Goal: Check status: Check status

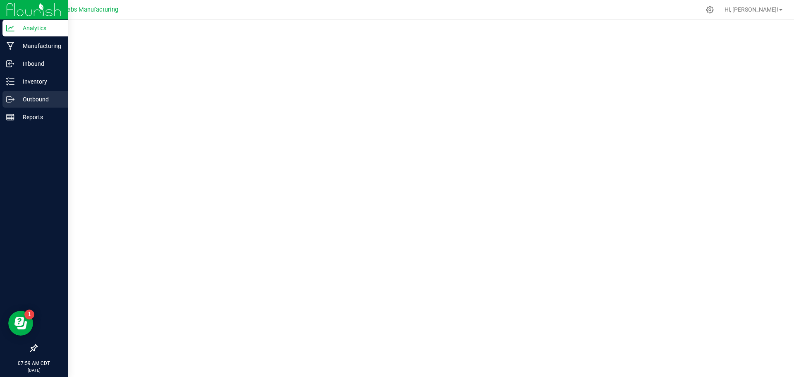
click at [16, 102] on p "Outbound" at bounding box center [39, 99] width 50 height 10
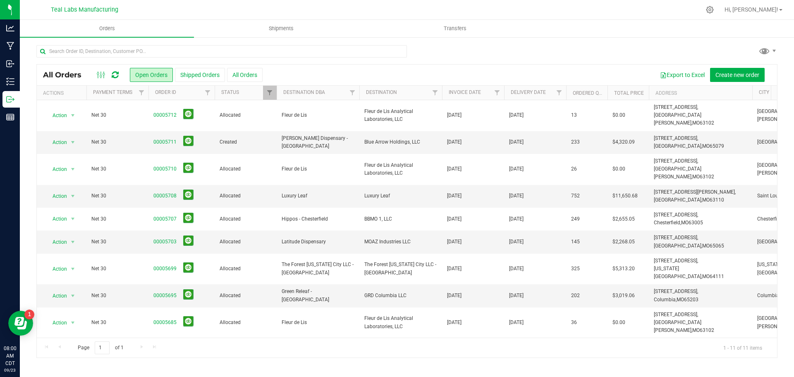
click at [170, 42] on div "All Orders Open Orders Shipped Orders All Orders Export to Excel Create new ord…" at bounding box center [407, 201] width 775 height 330
click at [170, 49] on input "text" at bounding box center [221, 51] width 371 height 12
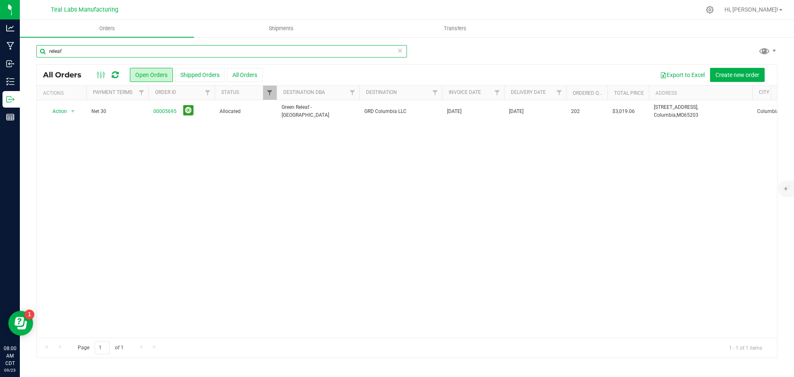
type input "releaf"
click at [267, 94] on span "Filter" at bounding box center [269, 92] width 7 height 7
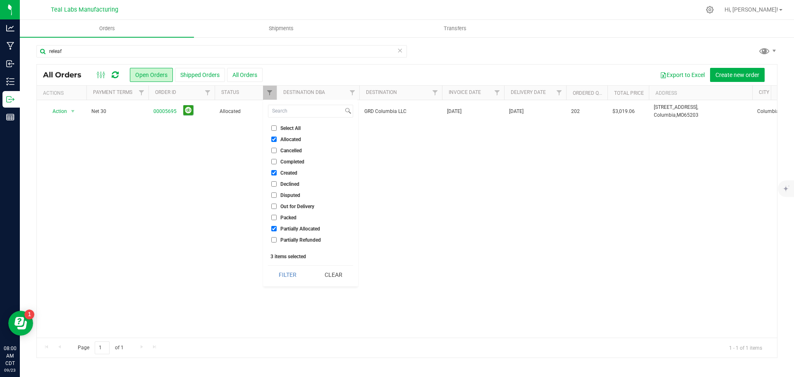
click at [273, 126] on input "Select All" at bounding box center [273, 127] width 5 height 5
checkbox input "true"
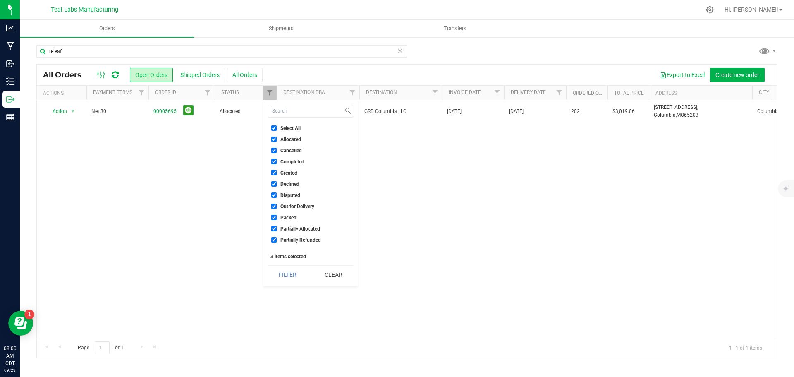
checkbox input "true"
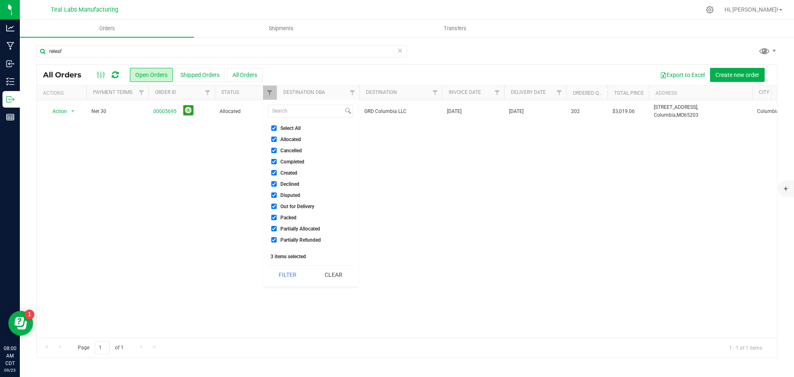
checkbox input "true"
click at [288, 279] on button "Filter" at bounding box center [288, 275] width 40 height 18
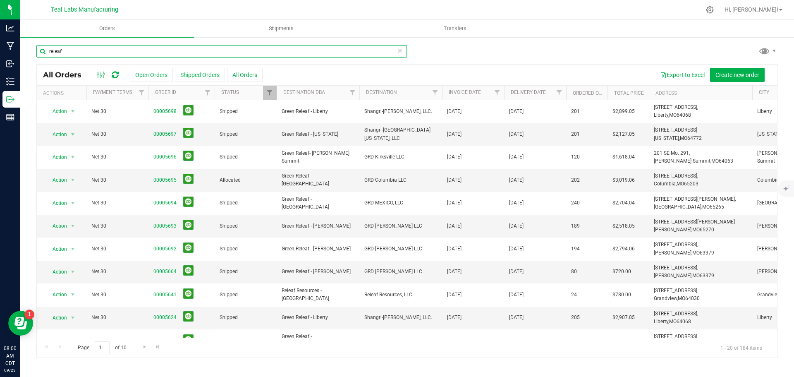
click at [125, 50] on input "releaf" at bounding box center [221, 51] width 371 height 12
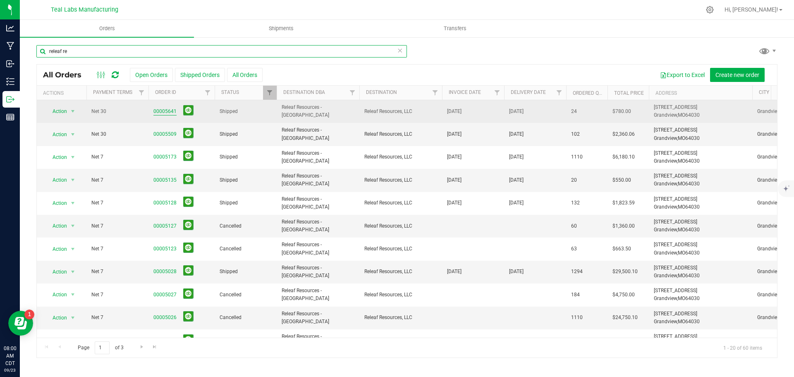
type input "releaf re"
click at [168, 114] on link "00005641" at bounding box center [165, 112] width 23 height 8
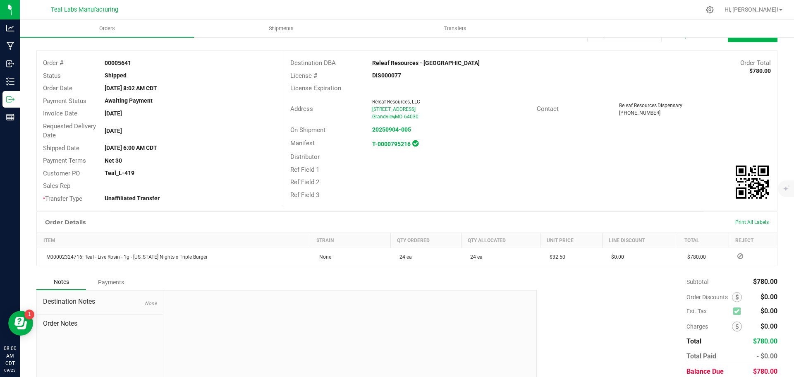
scroll to position [65, 0]
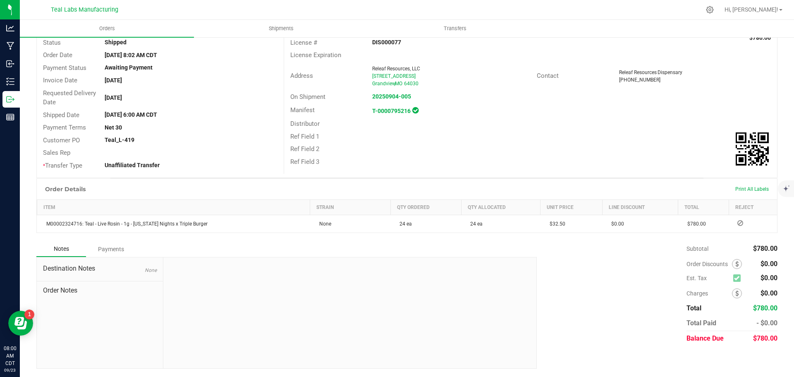
click at [122, 247] on div "Payments" at bounding box center [111, 249] width 50 height 15
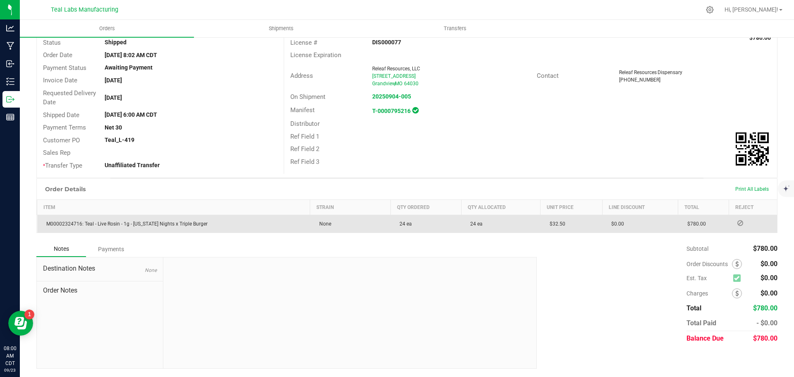
scroll to position [43, 0]
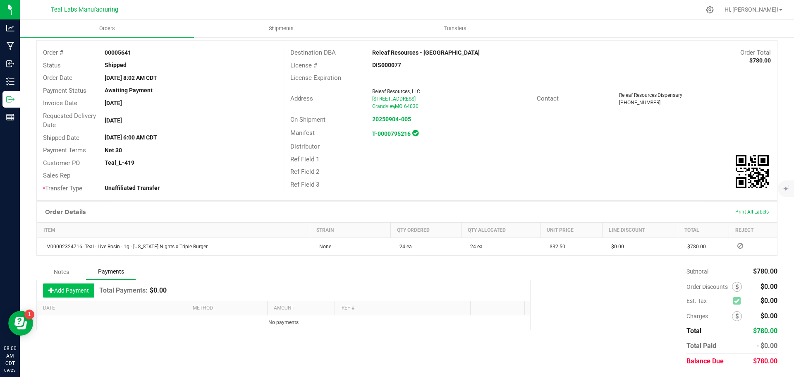
click at [75, 290] on button "Add Payment" at bounding box center [68, 290] width 51 height 14
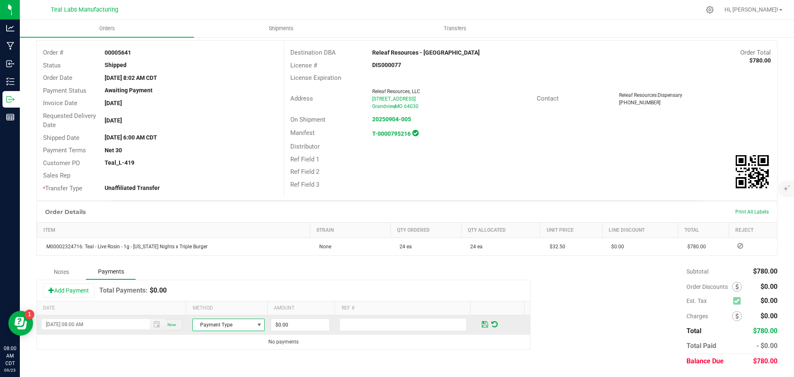
click at [248, 323] on span "Payment Type" at bounding box center [223, 325] width 61 height 12
click at [217, 287] on li "ACH & Bank Transfer" at bounding box center [228, 288] width 77 height 12
click at [293, 329] on input "0" at bounding box center [300, 325] width 58 height 12
type input "$780.00"
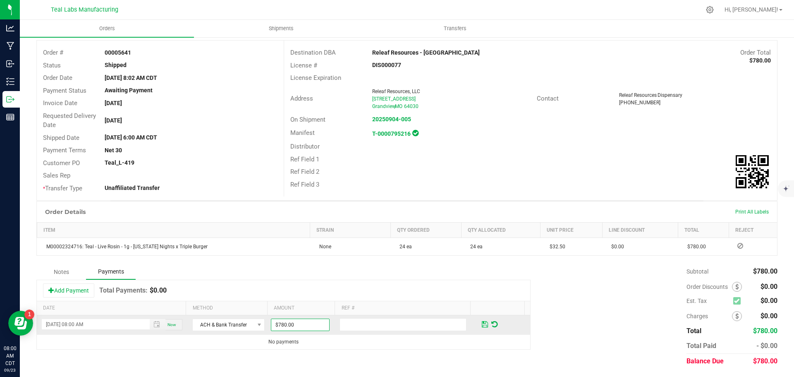
click at [482, 323] on span at bounding box center [485, 324] width 6 height 7
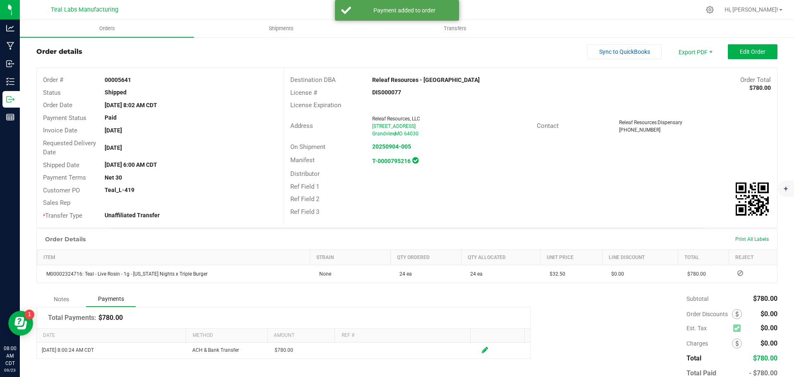
scroll to position [0, 0]
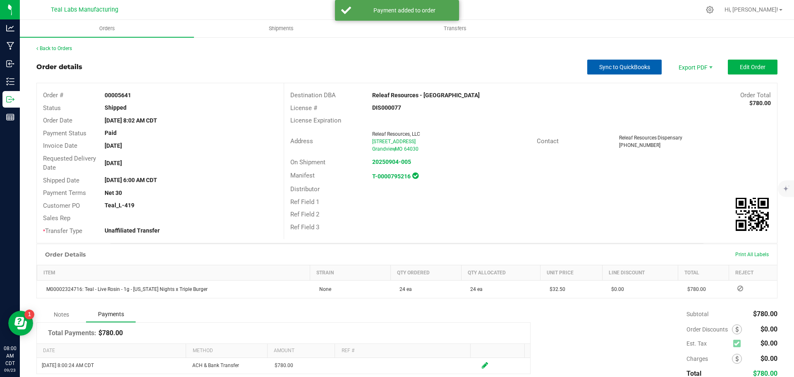
click at [616, 69] on span "Sync to QuickBooks" at bounding box center [625, 67] width 51 height 7
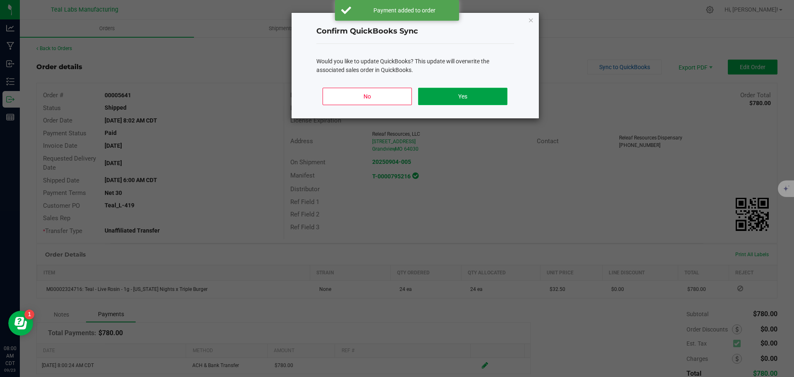
click at [467, 97] on button "Yes" at bounding box center [462, 96] width 89 height 17
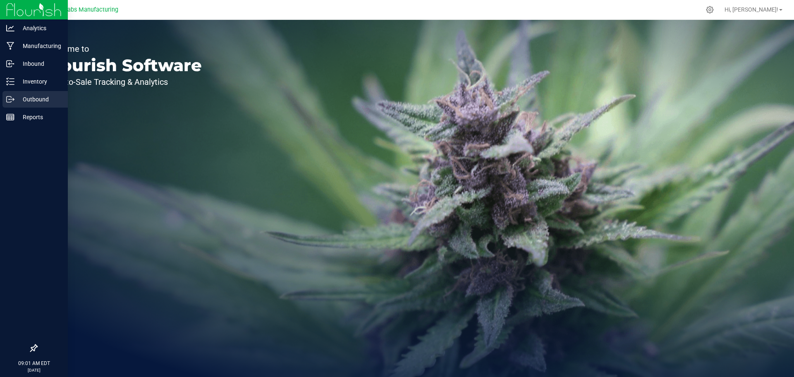
click at [13, 98] on icon at bounding box center [10, 99] width 8 height 8
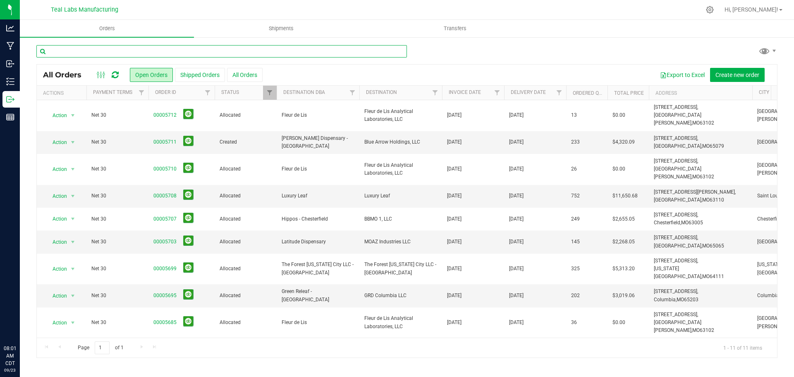
click at [212, 52] on input "text" at bounding box center [221, 51] width 371 height 12
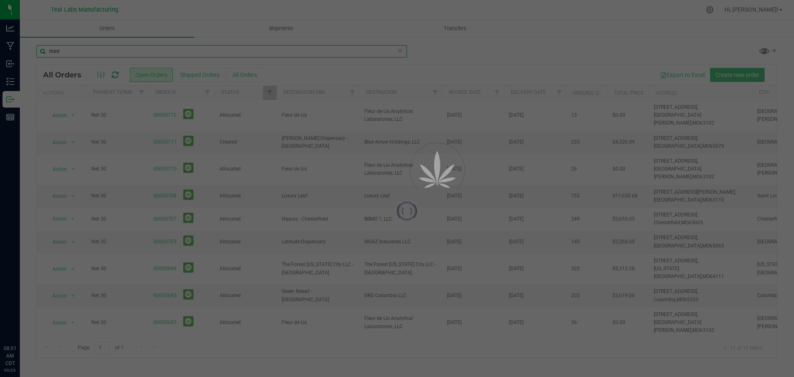
type input "mint"
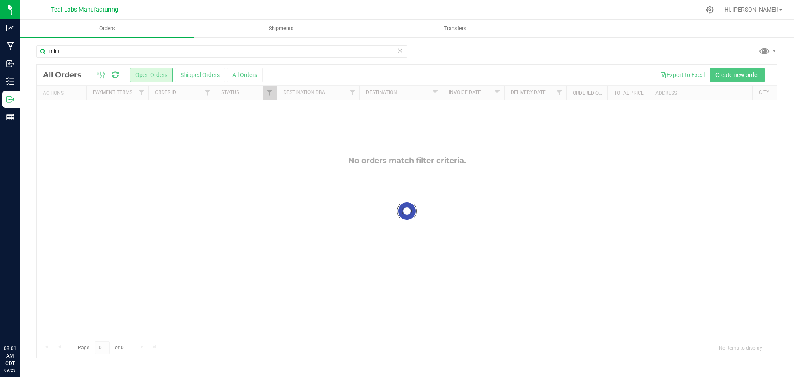
click at [273, 91] on div at bounding box center [407, 211] width 741 height 293
click at [273, 91] on link "Filter" at bounding box center [270, 93] width 14 height 14
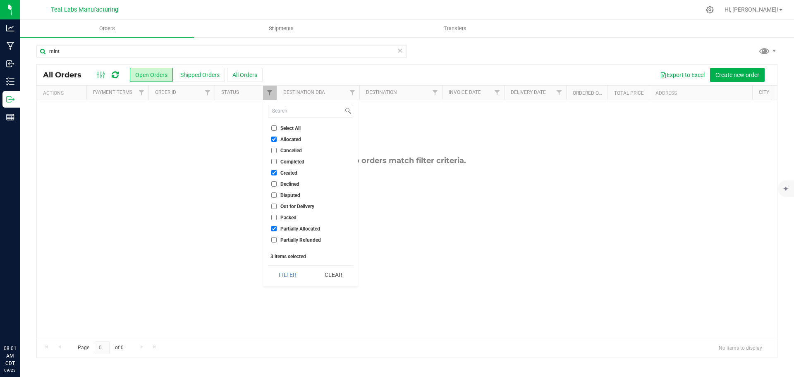
click at [281, 126] on span "Select All" at bounding box center [291, 128] width 20 height 5
click at [277, 126] on input "Select All" at bounding box center [273, 127] width 5 height 5
checkbox input "true"
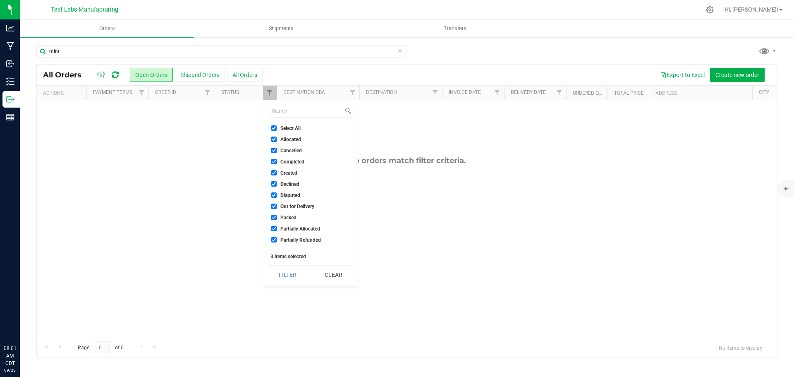
checkbox input "true"
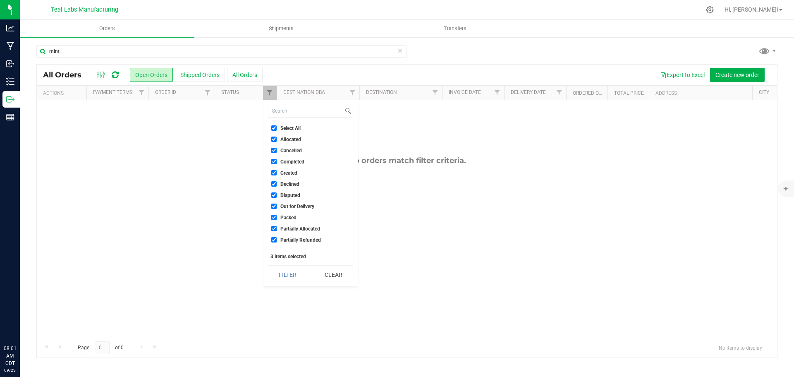
checkbox input "true"
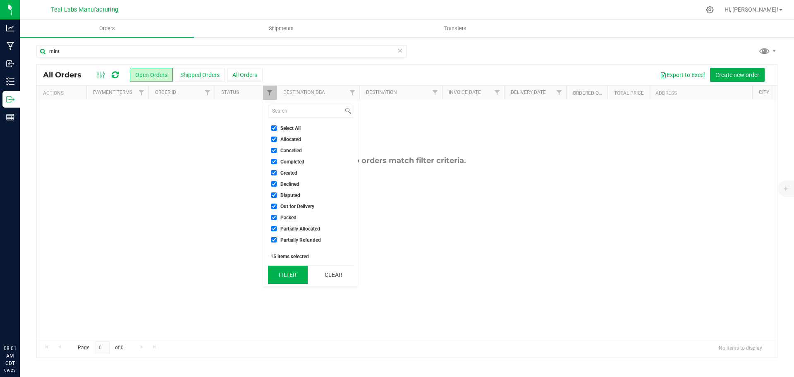
click at [296, 273] on button "Filter" at bounding box center [288, 275] width 40 height 18
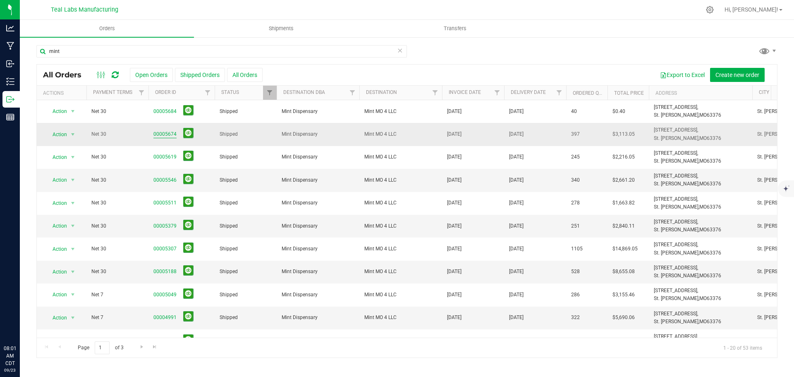
click at [167, 134] on link "00005674" at bounding box center [165, 134] width 23 height 8
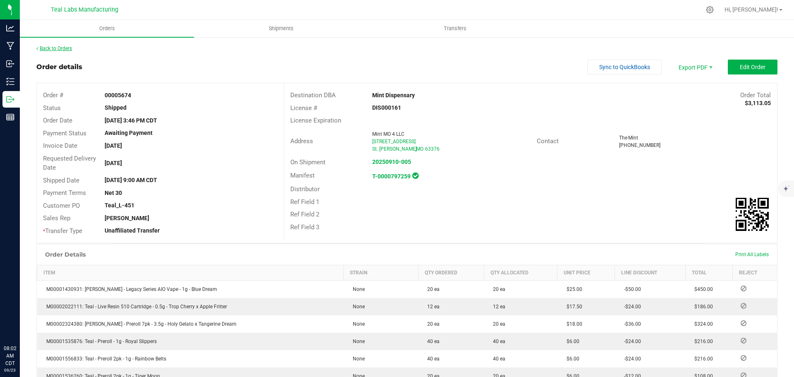
click at [71, 47] on link "Back to Orders" at bounding box center [54, 49] width 36 height 6
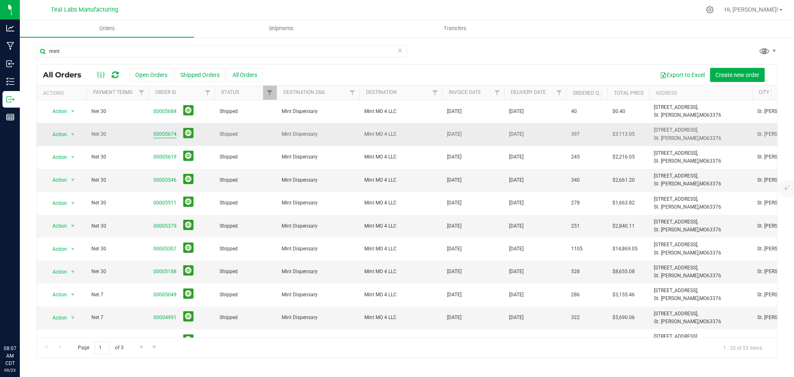
click at [163, 132] on link "00005674" at bounding box center [165, 134] width 23 height 8
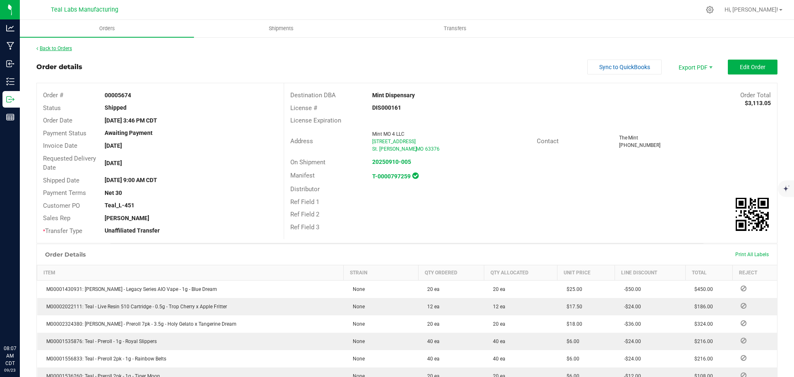
click at [69, 46] on link "Back to Orders" at bounding box center [54, 49] width 36 height 6
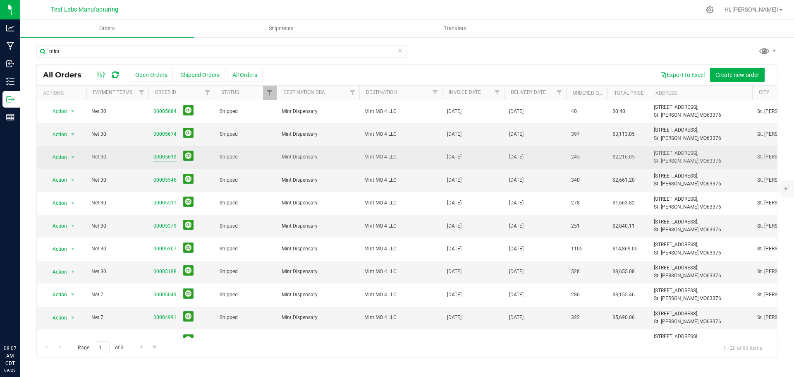
click at [162, 157] on link "00005619" at bounding box center [165, 157] width 23 height 8
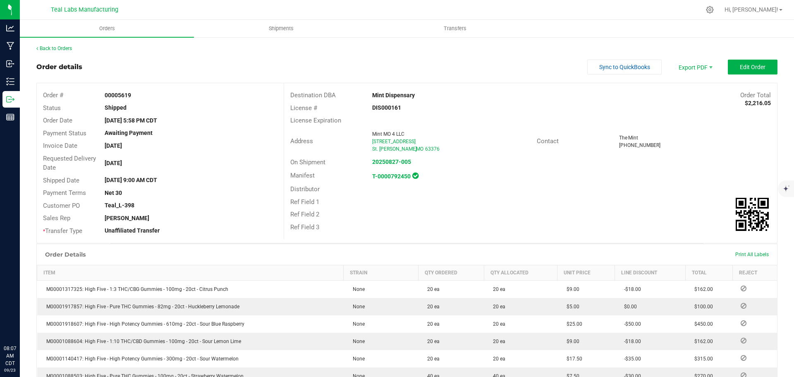
click at [66, 53] on div "Back to Orders Order details Sync to QuickBooks Export PDF Edit Order Order # 0…" at bounding box center [406, 335] width 741 height 580
click at [67, 48] on link "Back to Orders" at bounding box center [54, 49] width 36 height 6
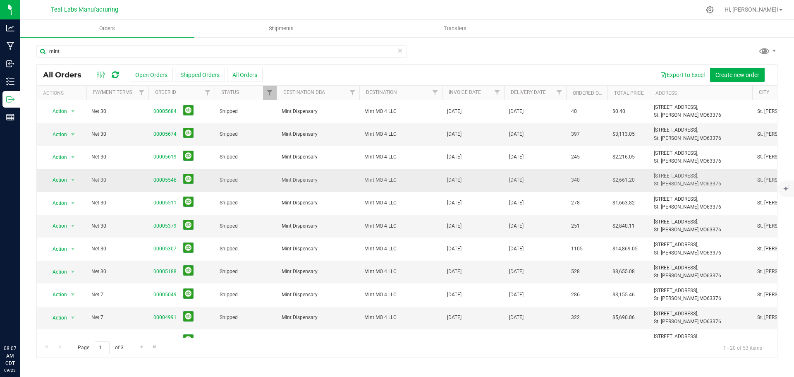
click at [163, 178] on link "00005546" at bounding box center [165, 180] width 23 height 8
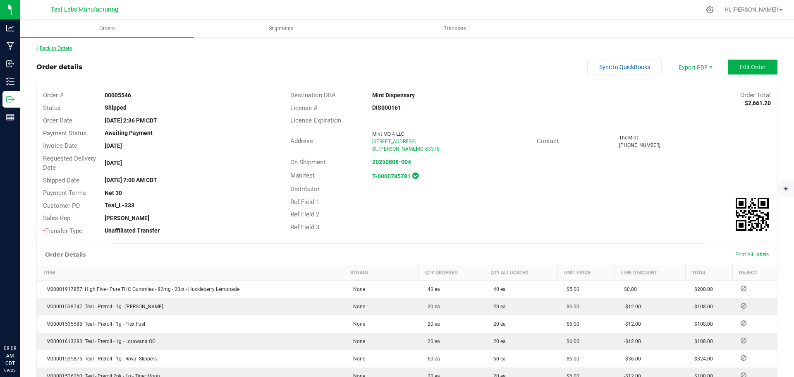
click at [61, 50] on link "Back to Orders" at bounding box center [54, 49] width 36 height 6
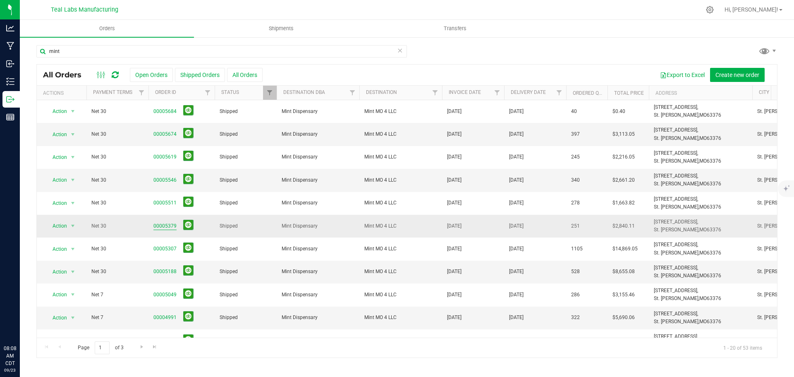
click at [167, 225] on link "00005379" at bounding box center [165, 226] width 23 height 8
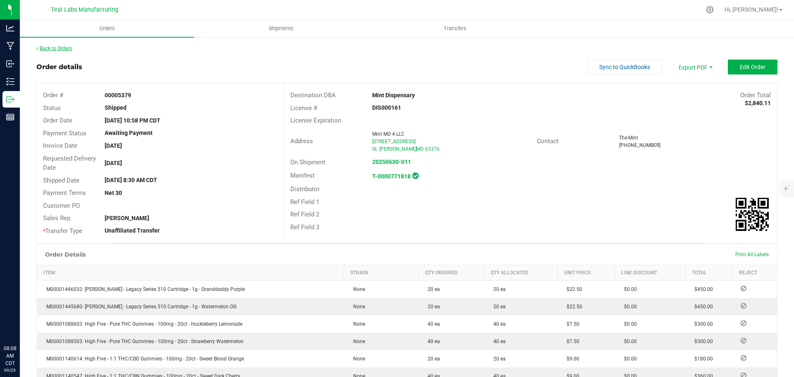
click at [68, 46] on link "Back to Orders" at bounding box center [54, 49] width 36 height 6
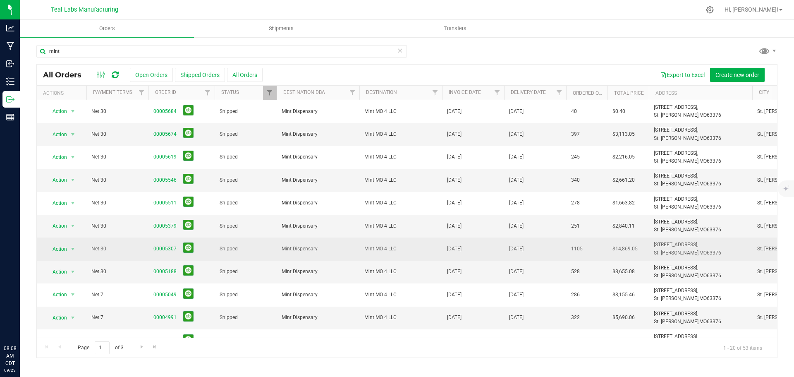
click at [166, 244] on span "00005307" at bounding box center [182, 248] width 56 height 13
click at [165, 249] on link "00005307" at bounding box center [165, 249] width 23 height 8
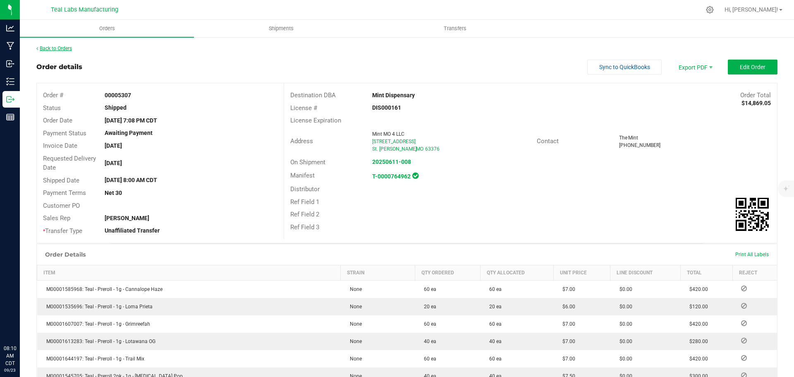
click at [67, 49] on link "Back to Orders" at bounding box center [54, 49] width 36 height 6
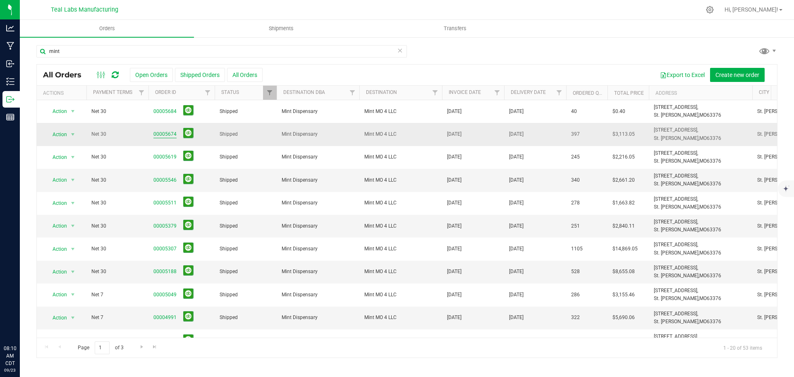
click at [164, 135] on link "00005674" at bounding box center [165, 134] width 23 height 8
